Goal: Task Accomplishment & Management: Manage account settings

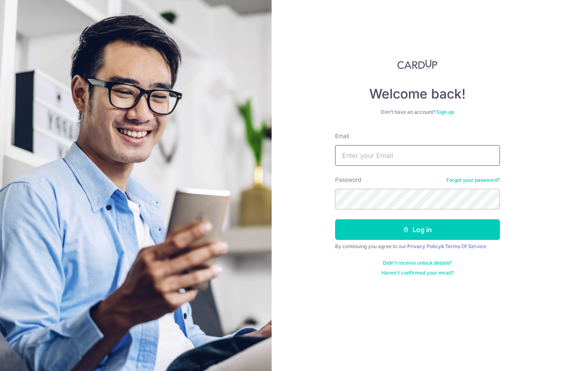
click at [395, 157] on input "Email" at bounding box center [417, 155] width 165 height 21
type input "Robintys007@gmail.com"
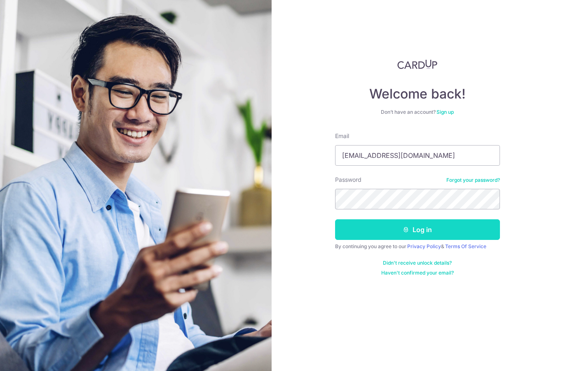
click at [458, 231] on button "Log in" at bounding box center [417, 229] width 165 height 21
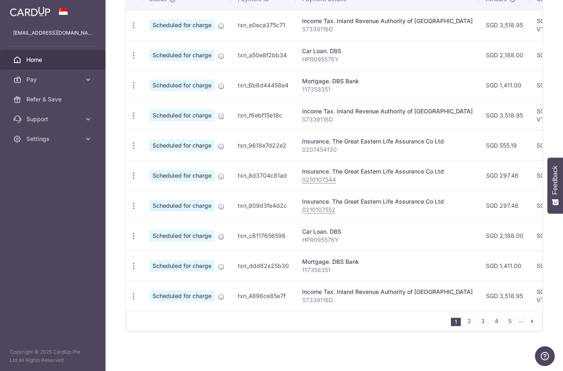
scroll to position [267, 0]
click at [469, 326] on link "2" at bounding box center [469, 321] width 10 height 10
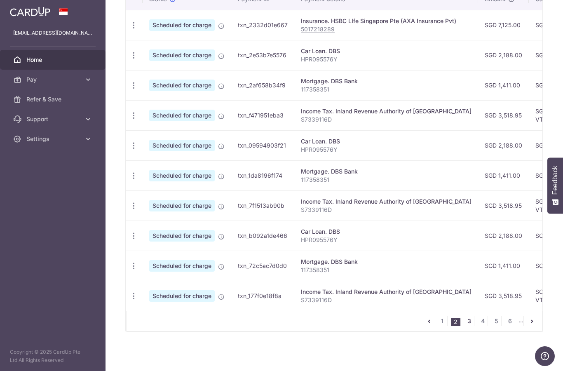
click at [471, 326] on link "3" at bounding box center [469, 321] width 10 height 10
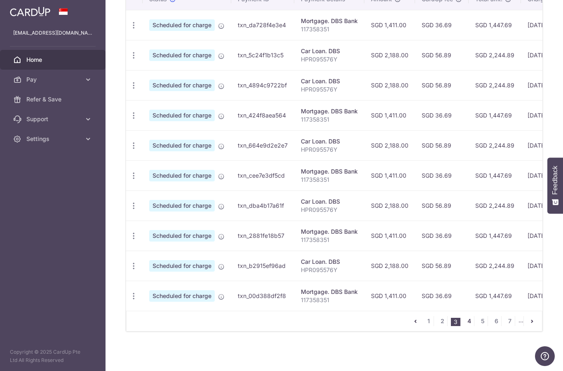
click at [470, 326] on link "4" at bounding box center [469, 321] width 10 height 10
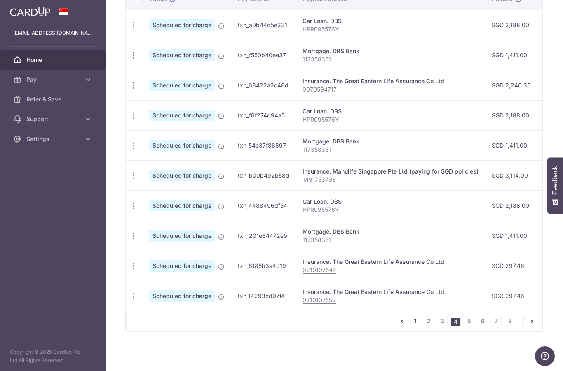
click at [416, 326] on link "1" at bounding box center [415, 321] width 10 height 10
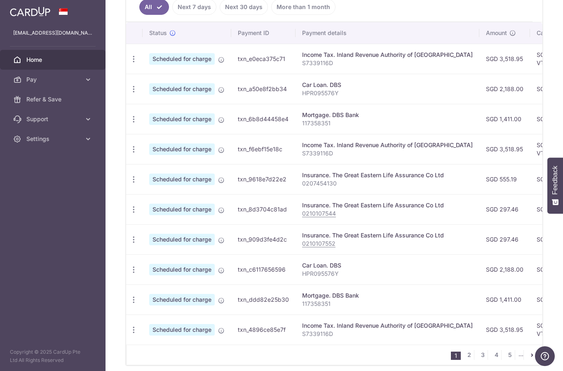
scroll to position [236, 0]
